Goal: Transaction & Acquisition: Obtain resource

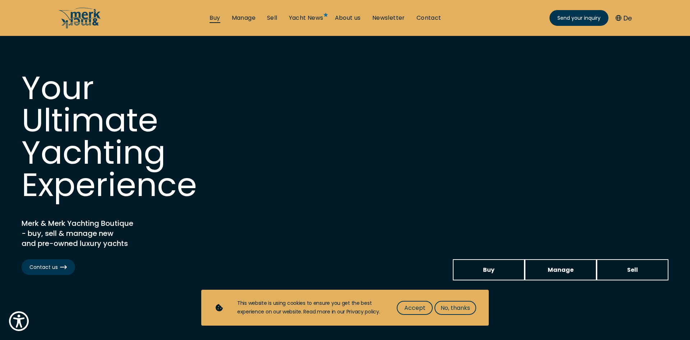
click at [216, 18] on link "Buy" at bounding box center [215, 18] width 10 height 8
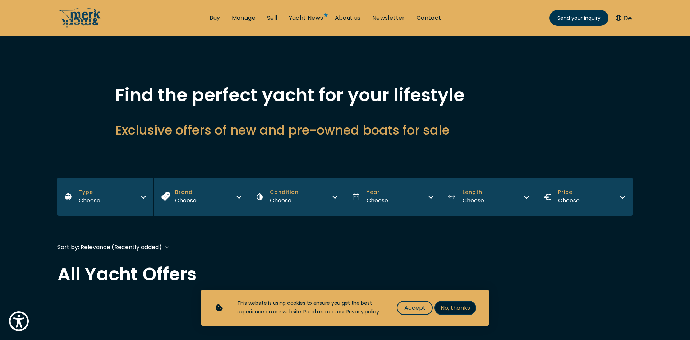
click at [456, 307] on span "No, thanks" at bounding box center [455, 308] width 29 height 9
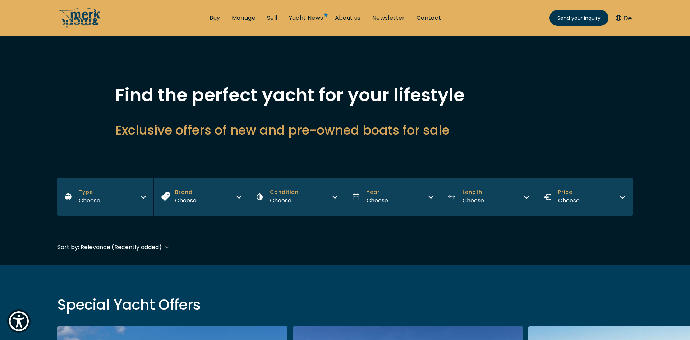
click at [126, 201] on button "Type Choose" at bounding box center [106, 197] width 96 height 38
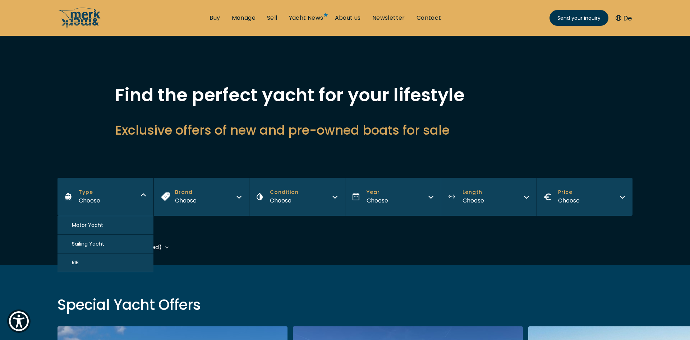
click at [92, 226] on span "Motor Yacht" at bounding box center [87, 226] width 31 height 8
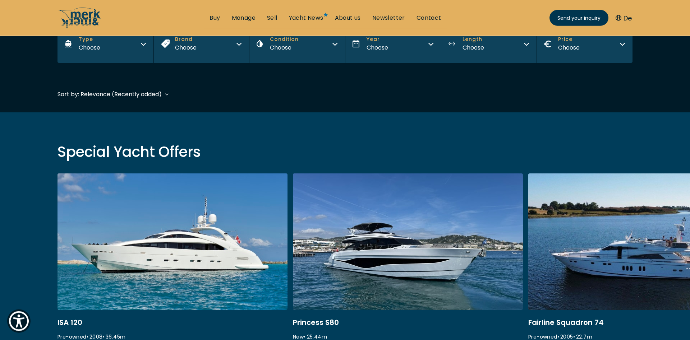
scroll to position [173, 0]
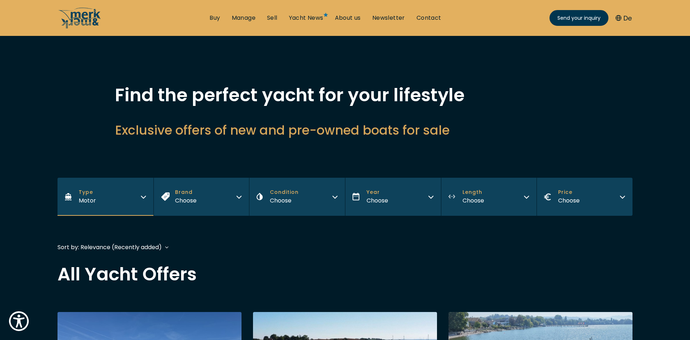
click at [294, 200] on div "Choose" at bounding box center [284, 200] width 29 height 9
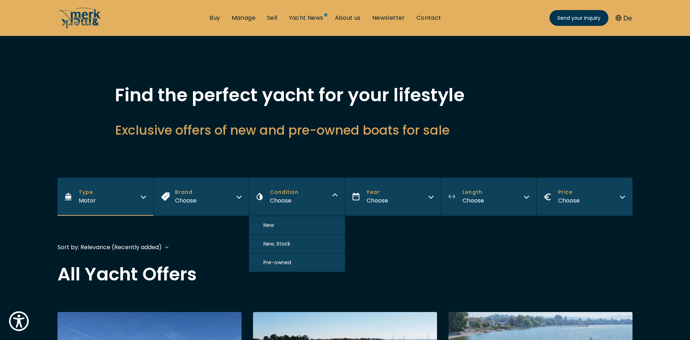
click at [281, 263] on span "Pre-owned" at bounding box center [277, 263] width 28 height 8
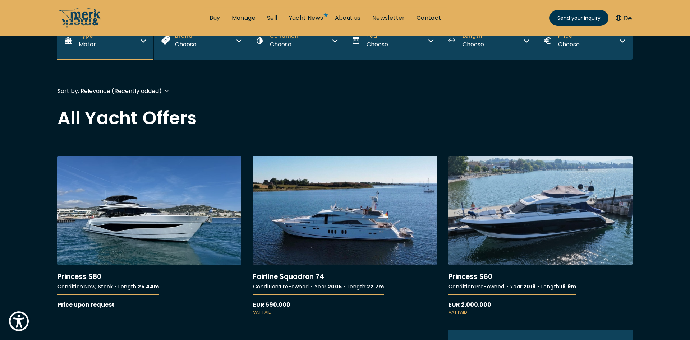
scroll to position [173, 0]
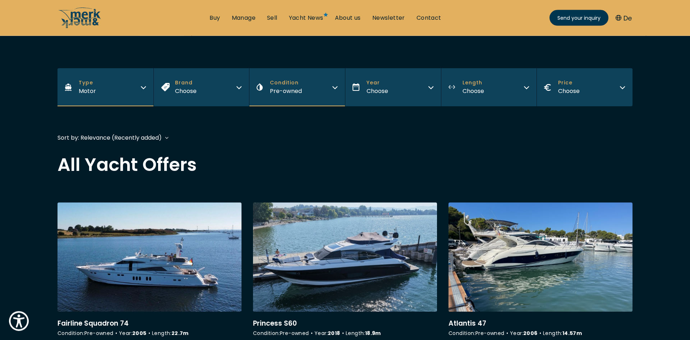
scroll to position [110, 0]
click at [577, 90] on div "Choose" at bounding box center [569, 90] width 22 height 9
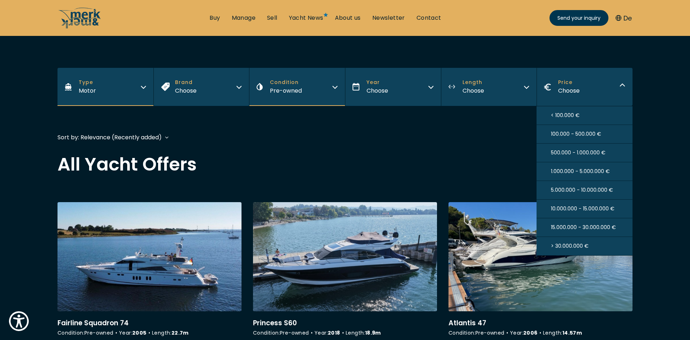
click at [574, 117] on span "< 100.000 €" at bounding box center [565, 116] width 29 height 8
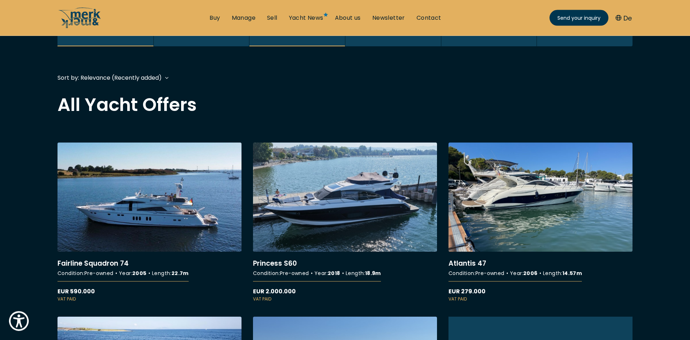
scroll to position [175, 0]
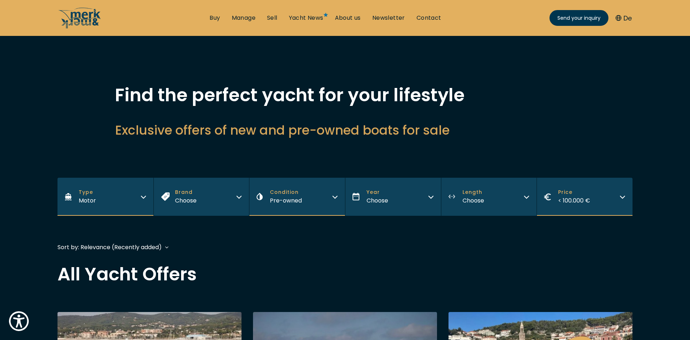
click at [574, 198] on span "< 100.000 €" at bounding box center [574, 201] width 32 height 8
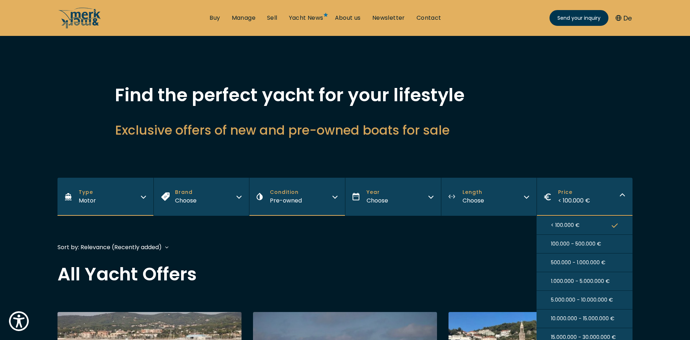
click at [570, 246] on span "100.000 - 500.000 €" at bounding box center [576, 244] width 50 height 8
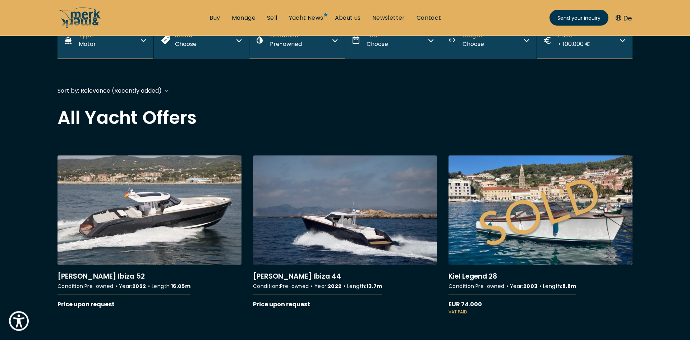
scroll to position [173, 0]
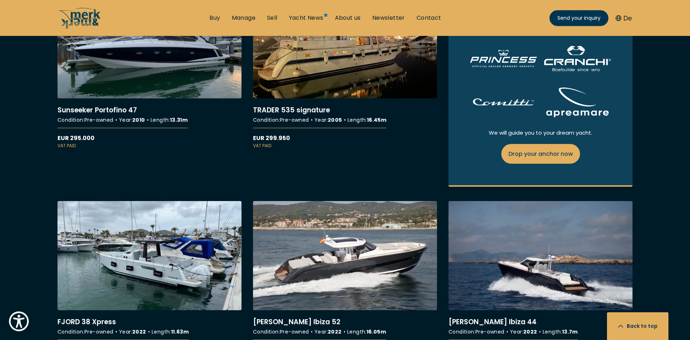
scroll to position [440, 0]
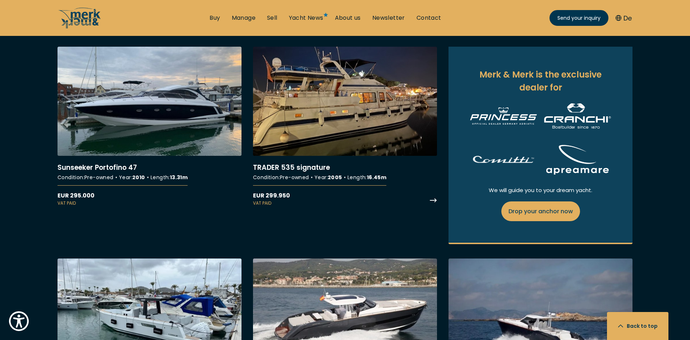
click at [434, 201] on link "More details about TRADER 535 signature" at bounding box center [345, 127] width 184 height 160
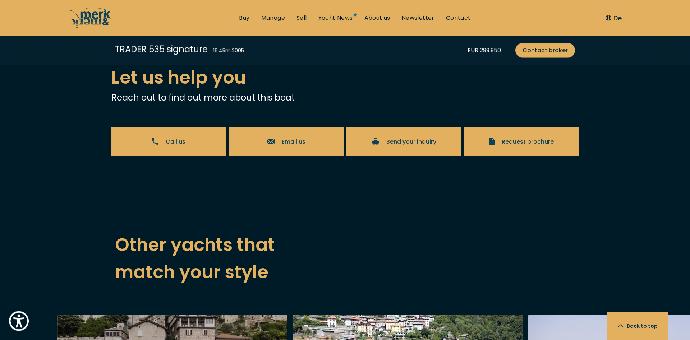
scroll to position [1430, 0]
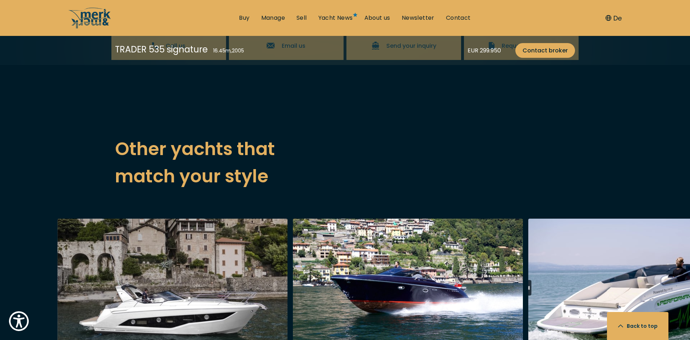
click at [525, 50] on span "Request brochure" at bounding box center [528, 45] width 52 height 9
select select "buy"
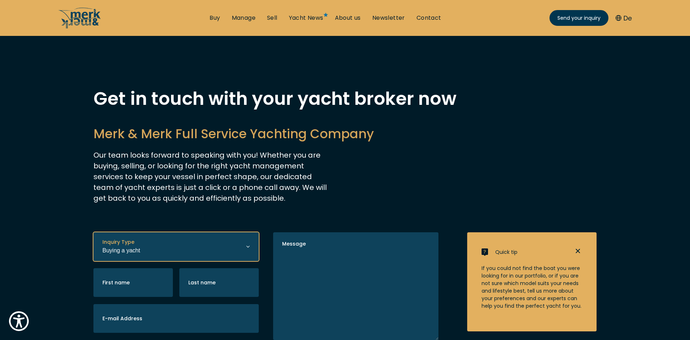
click at [93, 233] on select "Buying a yacht Selling a yacht Manage a yacht" at bounding box center [175, 247] width 165 height 29
click at [136, 254] on select "Buying a yacht Selling a yacht Manage a yacht" at bounding box center [175, 247] width 165 height 29
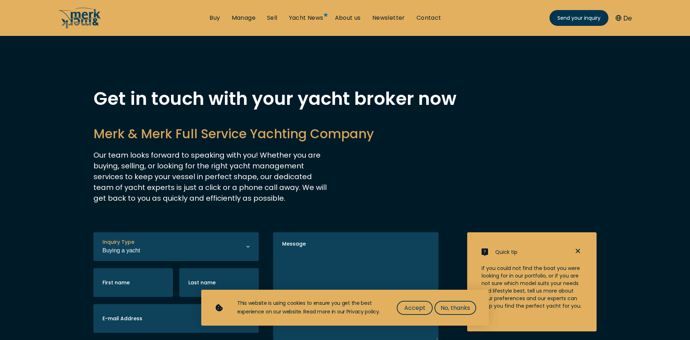
select select "buy"
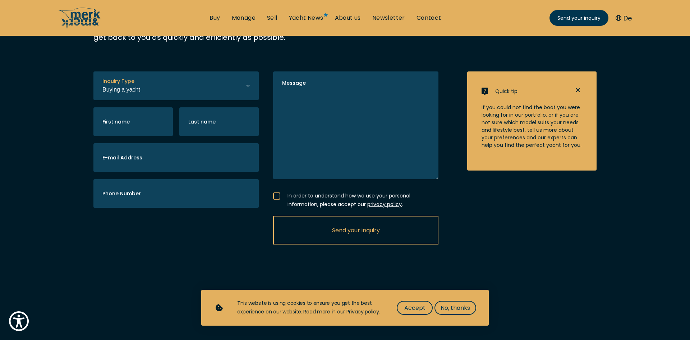
click at [129, 122] on label "First name" at bounding box center [115, 122] width 27 height 8
click at [129, 122] on input "First name" at bounding box center [132, 121] width 79 height 29
click at [128, 121] on label "First name" at bounding box center [115, 118] width 27 height 8
click at [128, 122] on input "First name" at bounding box center [132, 121] width 79 height 29
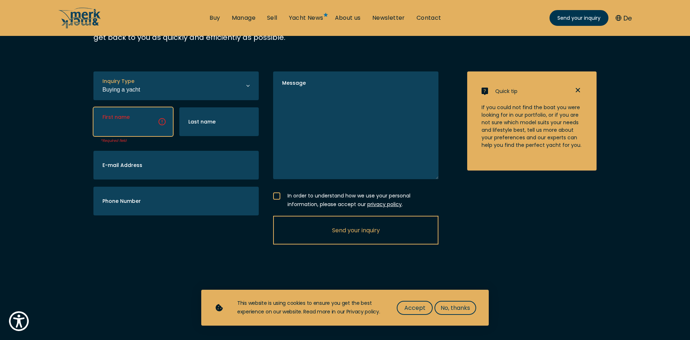
click at [141, 128] on input "First name" at bounding box center [132, 121] width 79 height 29
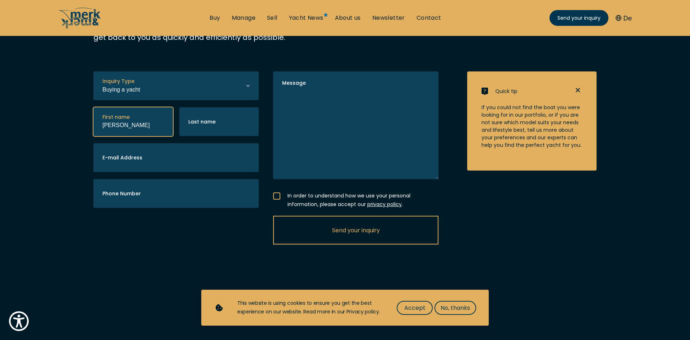
type input "[PERSON_NAME]"
click at [226, 127] on input "Last name" at bounding box center [218, 121] width 79 height 29
type input "Ruppol"
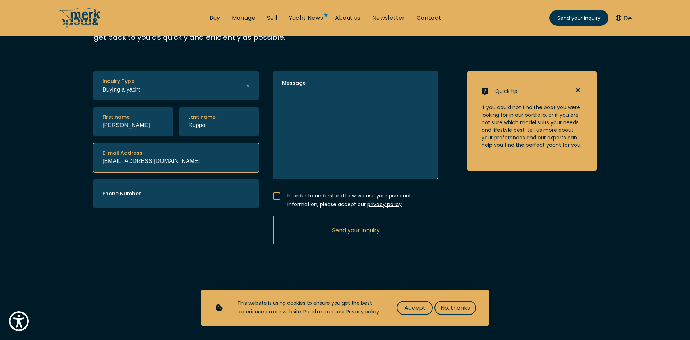
type input "[EMAIL_ADDRESS][DOMAIN_NAME]"
